Goal: Transaction & Acquisition: Purchase product/service

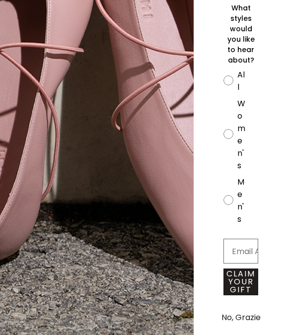
scroll to position [0, 1]
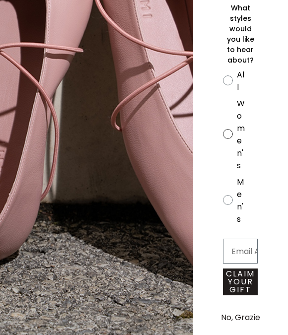
click at [225, 112] on label "Women's" at bounding box center [240, 136] width 35 height 78
click at [223, 68] on input "Women's" at bounding box center [222, 67] width 0 height 0
radio input "true"
click at [240, 313] on button "No, Grazie" at bounding box center [240, 317] width 49 height 25
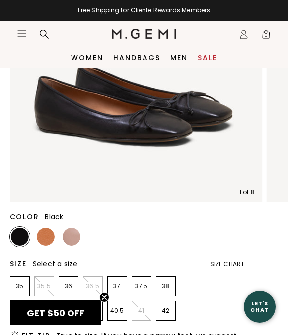
scroll to position [201, 0]
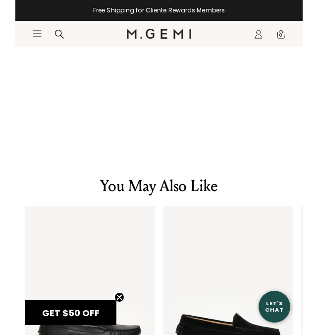
scroll to position [1458, 0]
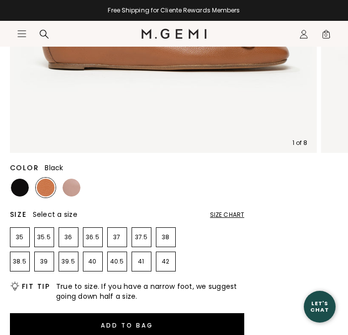
click at [23, 187] on img at bounding box center [20, 188] width 18 height 18
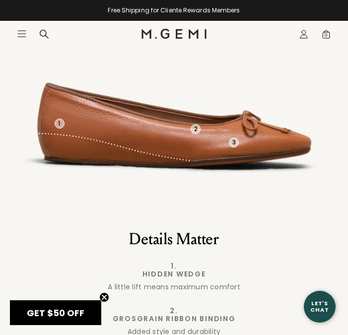
scroll to position [983, 0]
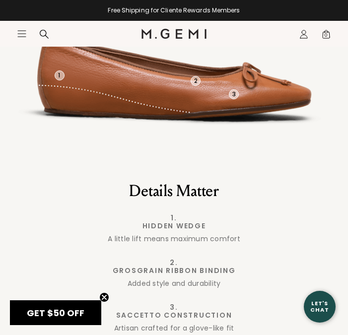
click at [81, 304] on span "GET $50 OFF" at bounding box center [55, 312] width 91 height 25
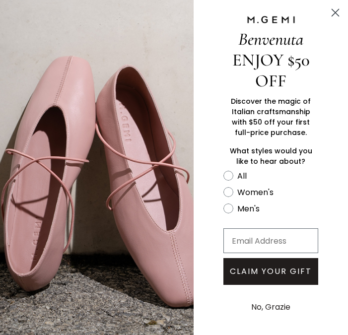
click at [338, 12] on circle "Close dialog" at bounding box center [335, 12] width 16 height 16
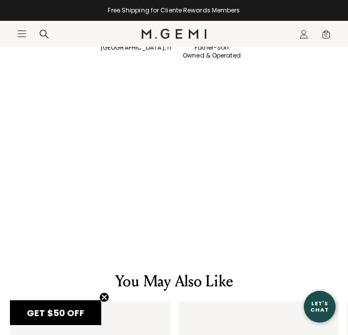
scroll to position [1478, 0]
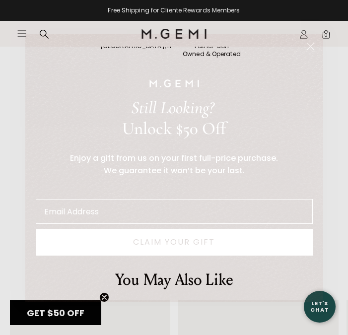
click at [306, 50] on circle "Close dialog" at bounding box center [310, 46] width 16 height 16
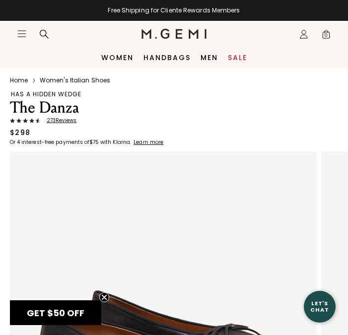
scroll to position [0, 0]
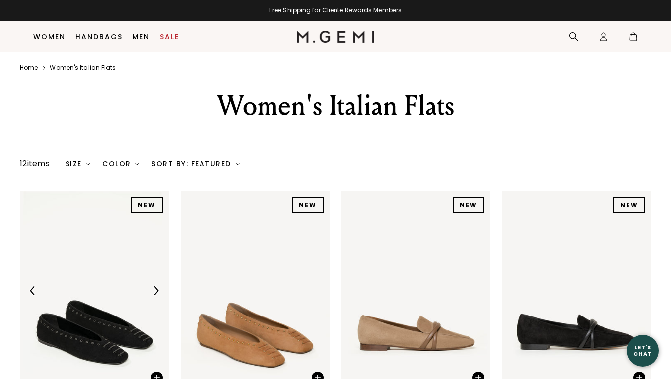
scroll to position [177, 0]
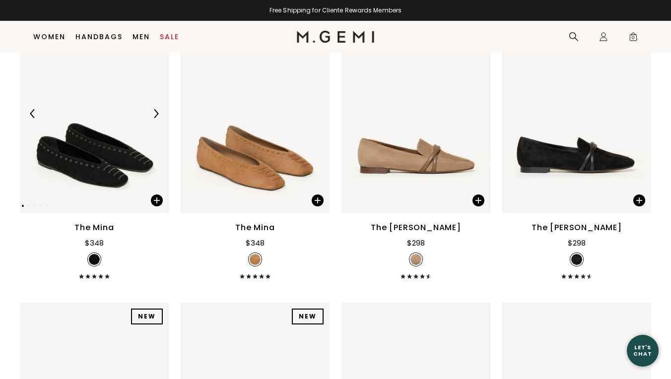
click at [155, 118] on img at bounding box center [155, 113] width 9 height 9
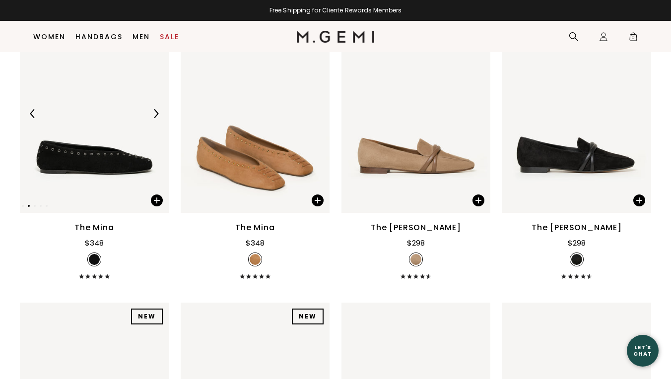
click at [155, 118] on img at bounding box center [155, 113] width 9 height 9
click at [153, 118] on img at bounding box center [155, 113] width 9 height 9
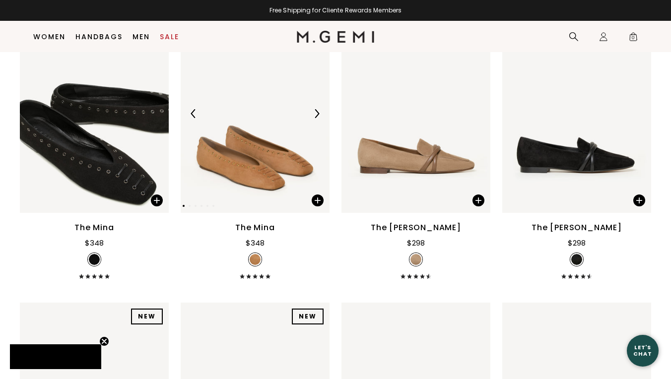
drag, startPoint x: 153, startPoint y: 122, endPoint x: 261, endPoint y: 168, distance: 117.8
click at [153, 118] on img at bounding box center [155, 113] width 9 height 9
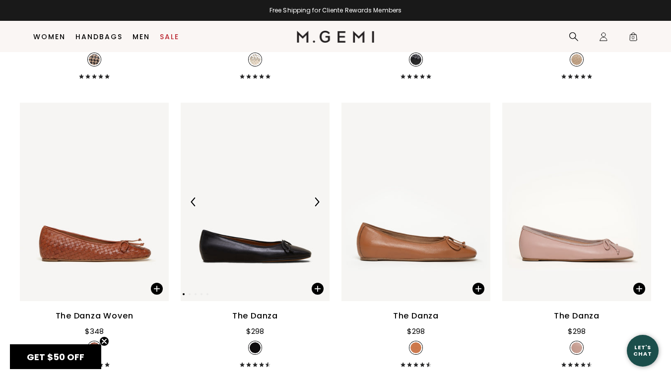
scroll to position [1268, 0]
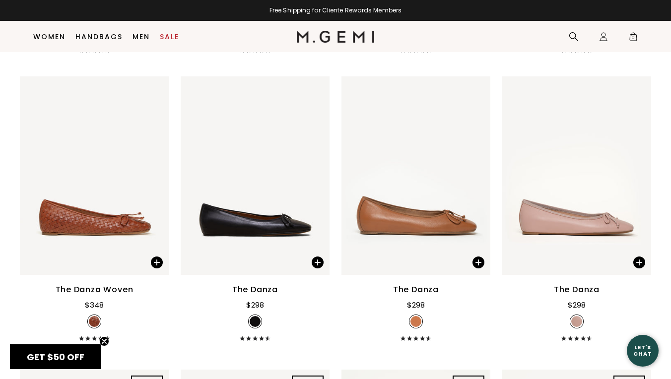
click at [262, 296] on div "The Danza" at bounding box center [255, 290] width 46 height 12
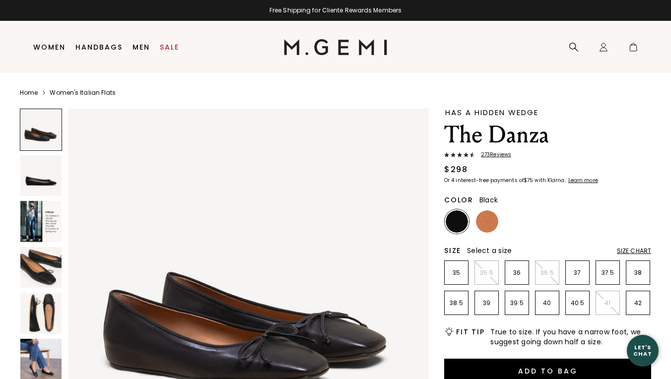
click at [44, 305] on img at bounding box center [40, 313] width 41 height 41
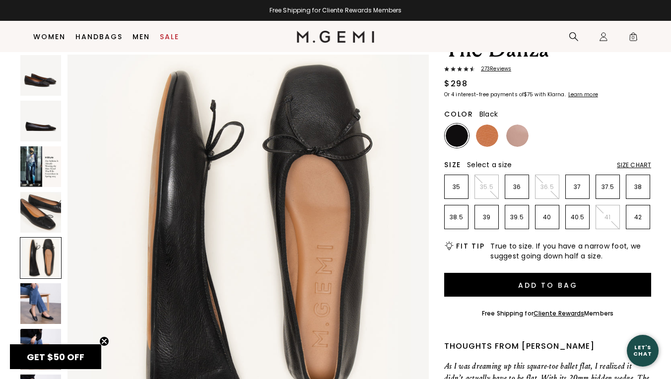
scroll to position [79, 0]
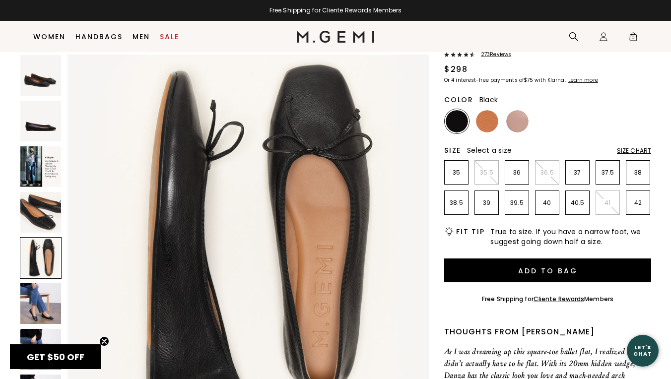
click at [44, 207] on img at bounding box center [40, 212] width 41 height 41
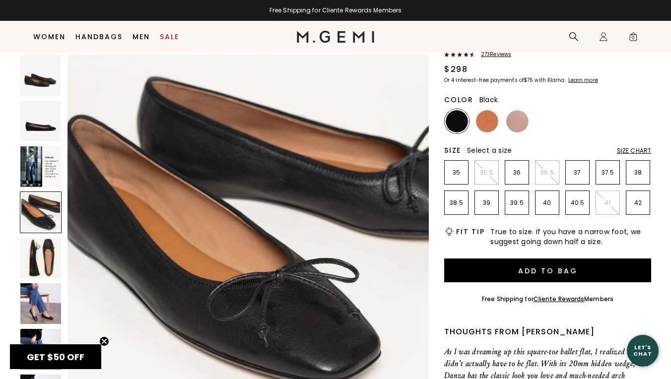
click at [42, 304] on img at bounding box center [40, 303] width 41 height 41
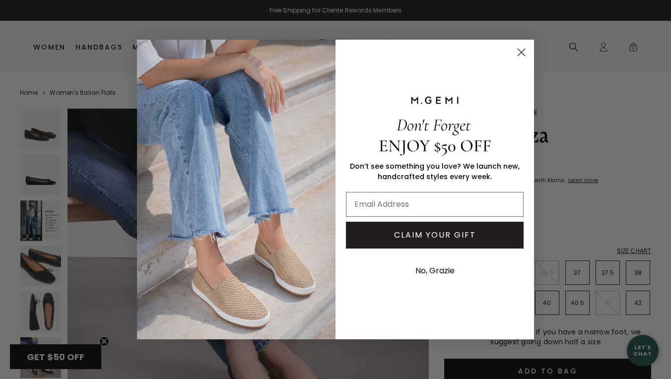
scroll to position [0, 0]
